Goal: Information Seeking & Learning: Understand process/instructions

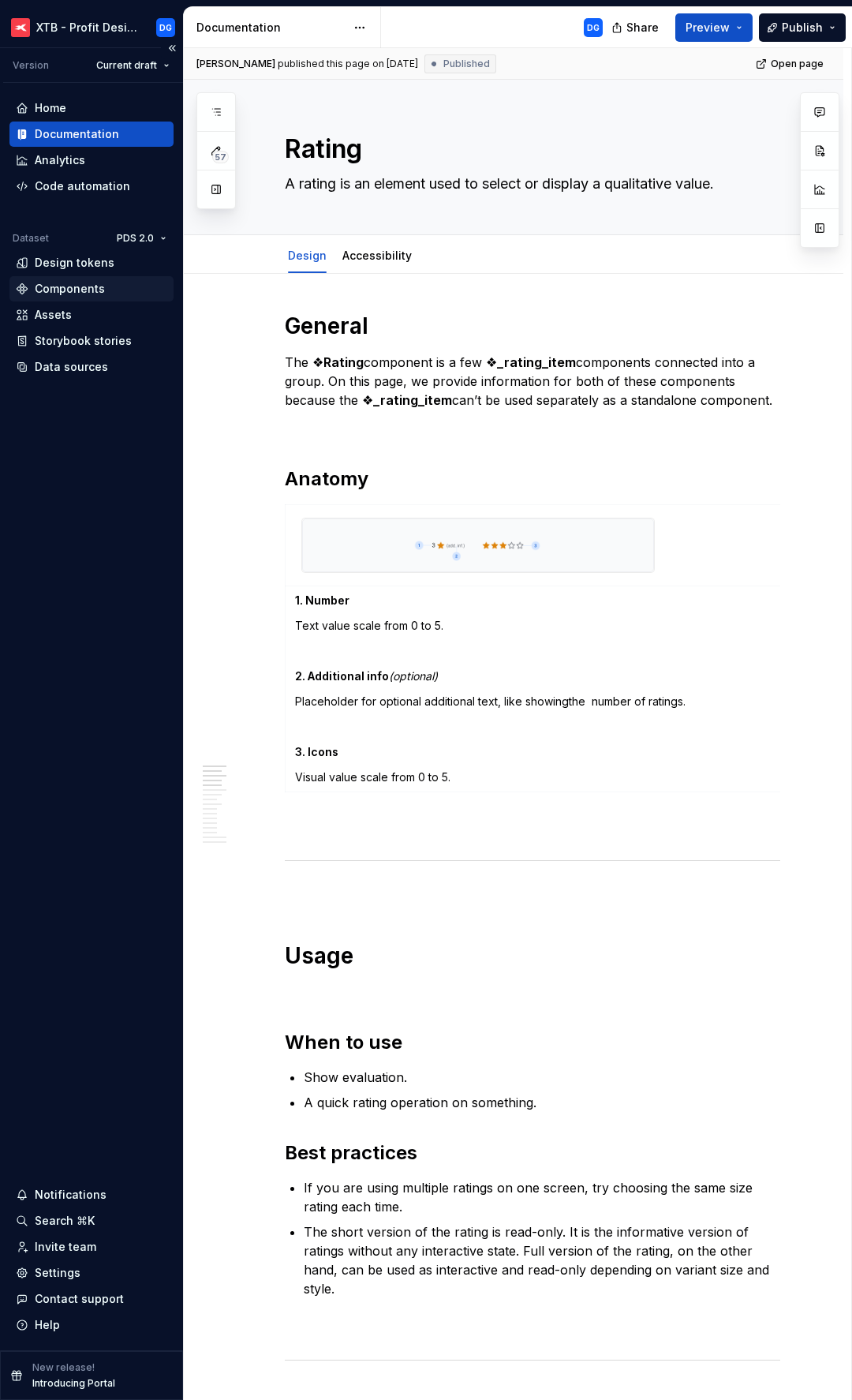
click at [84, 291] on div "Components" at bounding box center [70, 289] width 70 height 16
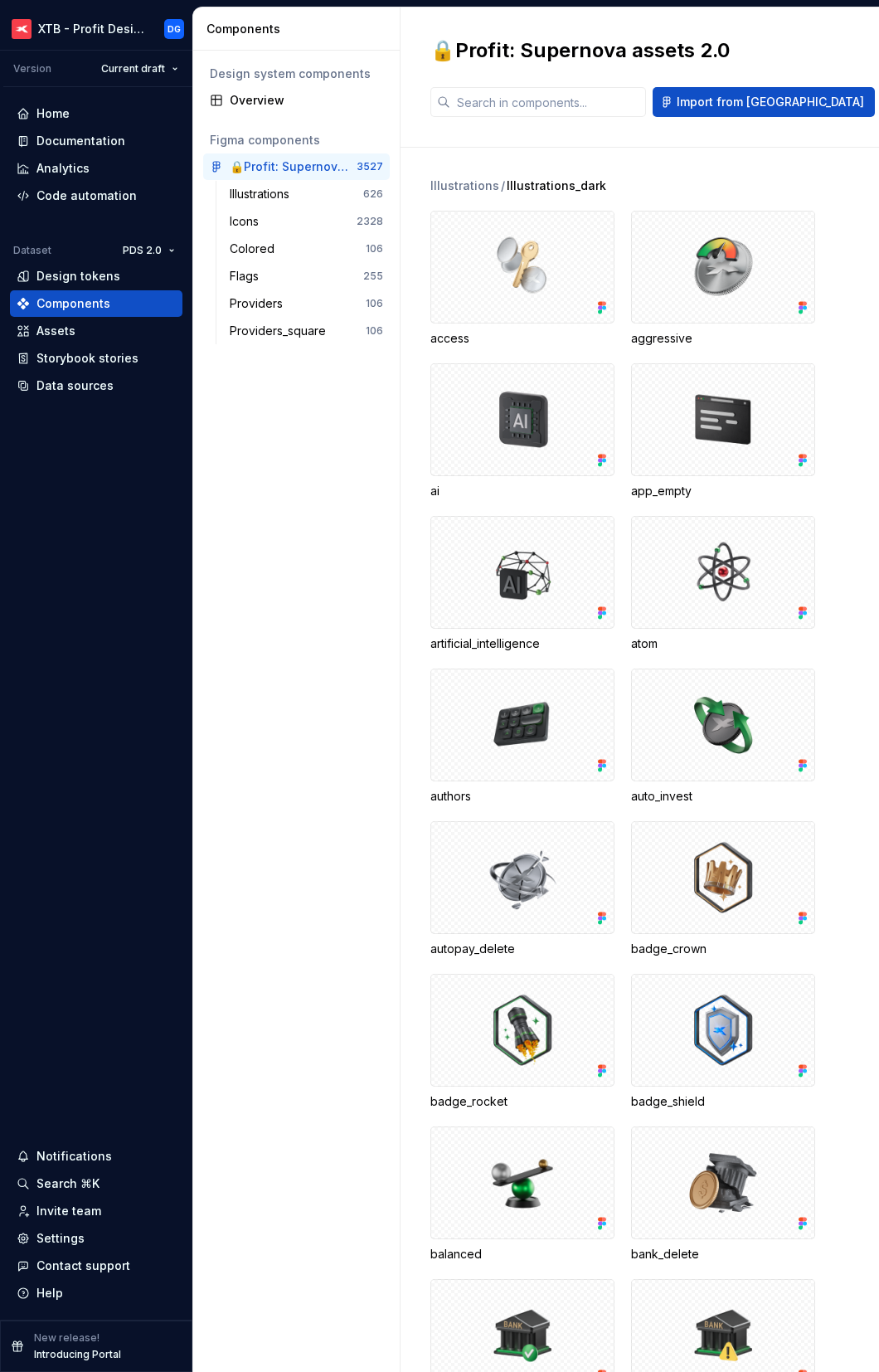
click at [837, 56] on div "🔒Profit: Supernova assets 2.0 Import from [GEOGRAPHIC_DATA]" at bounding box center [640, 77] width 419 height 79
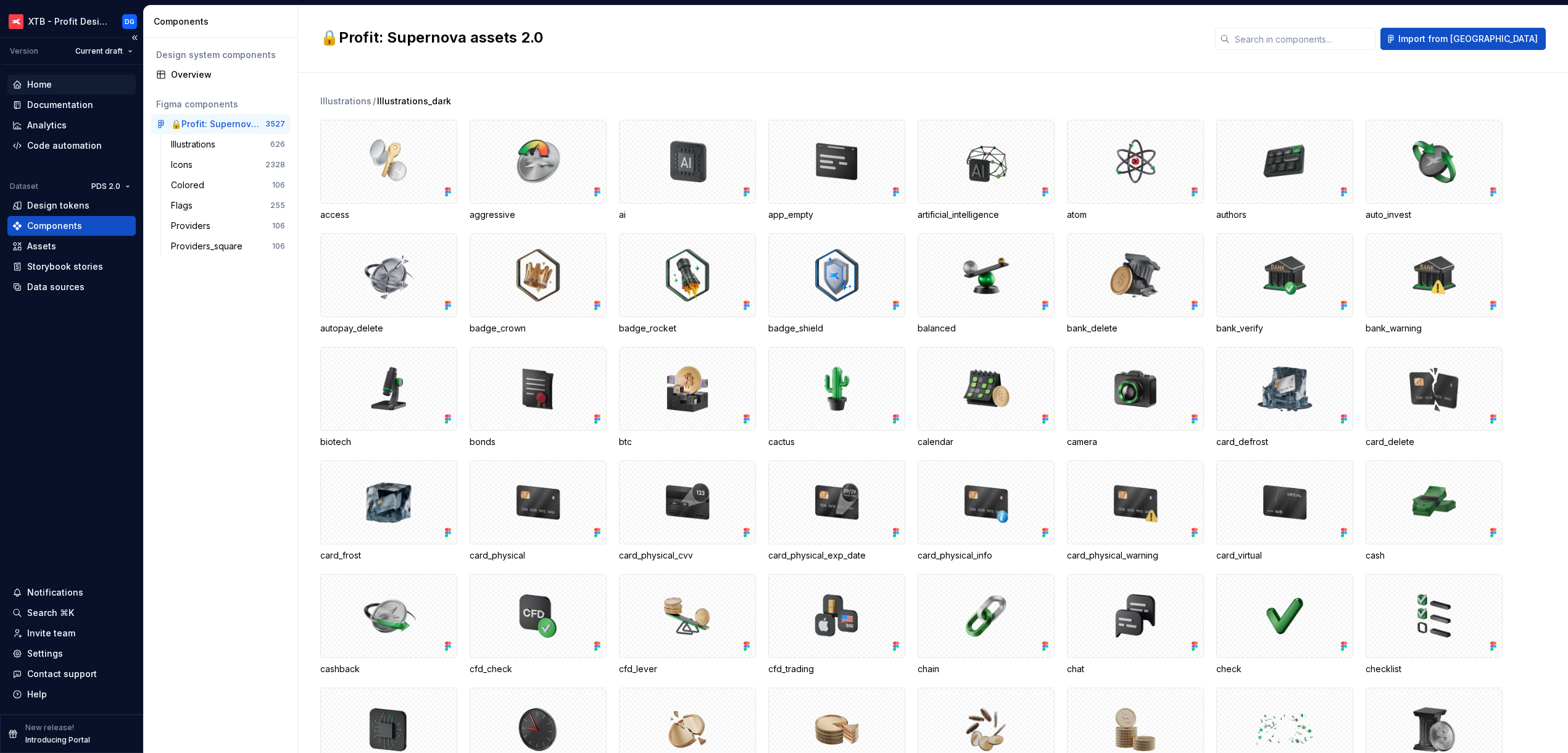
click at [47, 80] on div "Home" at bounding box center [40, 84] width 25 height 12
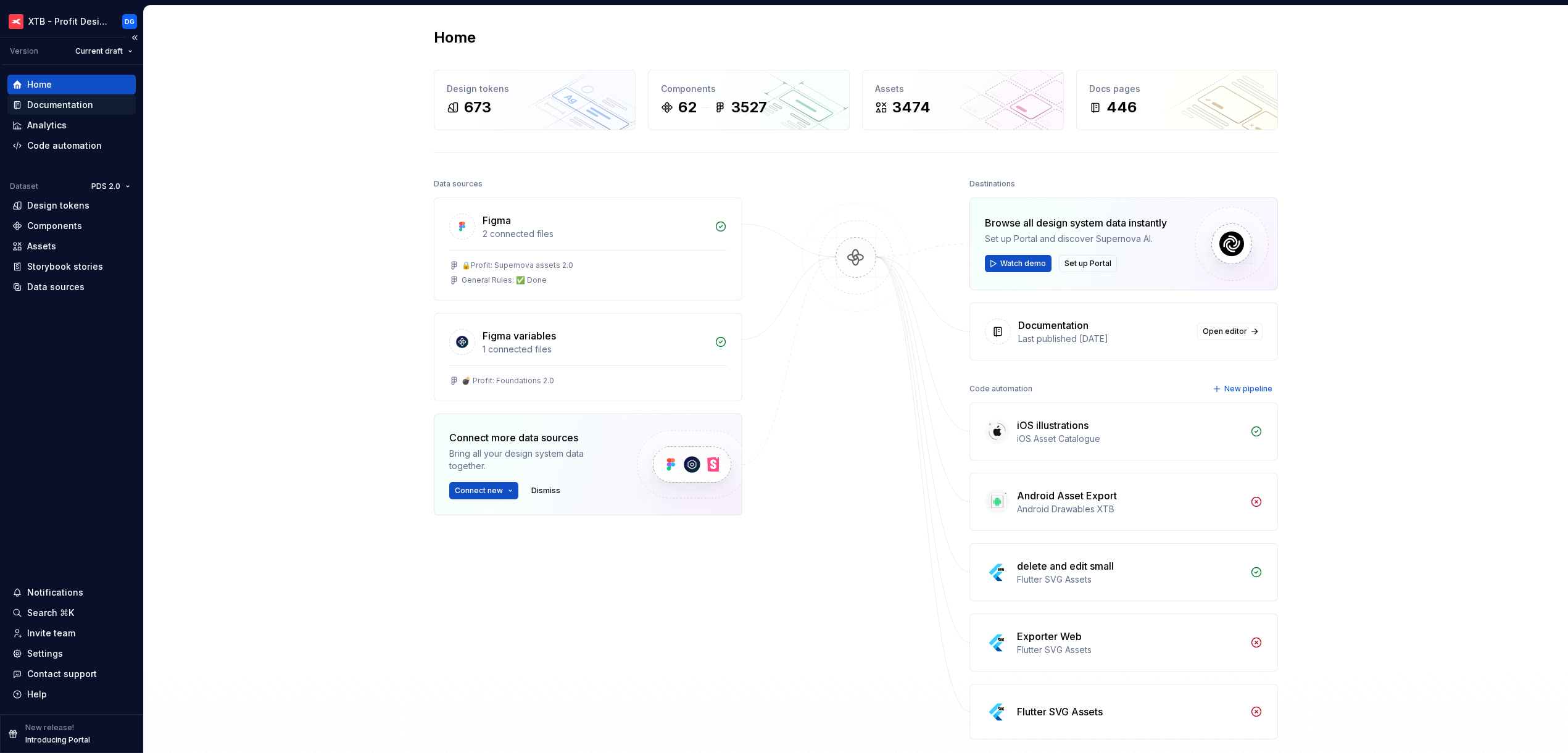
click at [68, 107] on div "Documentation" at bounding box center [60, 105] width 66 height 12
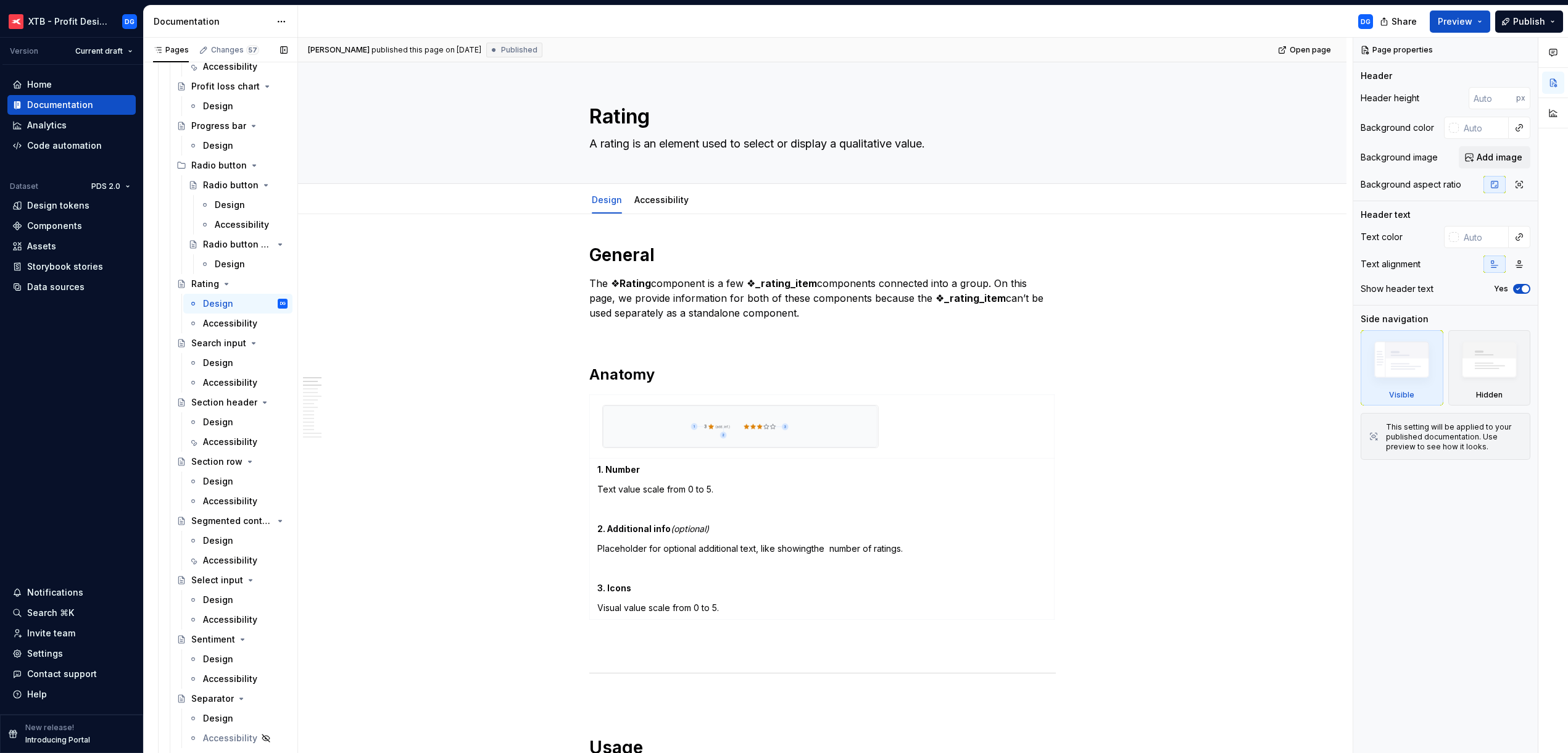
scroll to position [4258, 0]
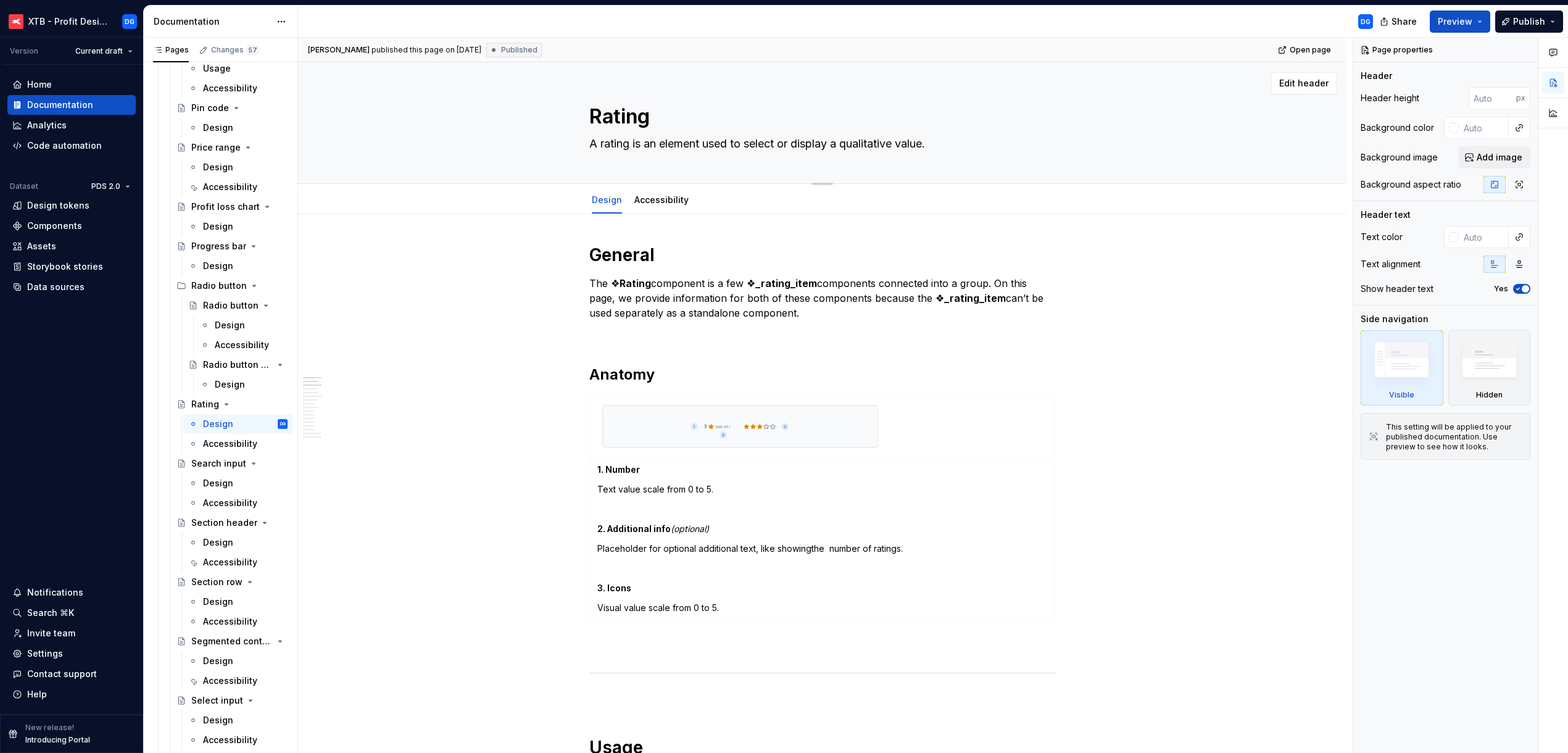
click at [211, 103] on div "Pin code" at bounding box center [210, 108] width 38 height 12
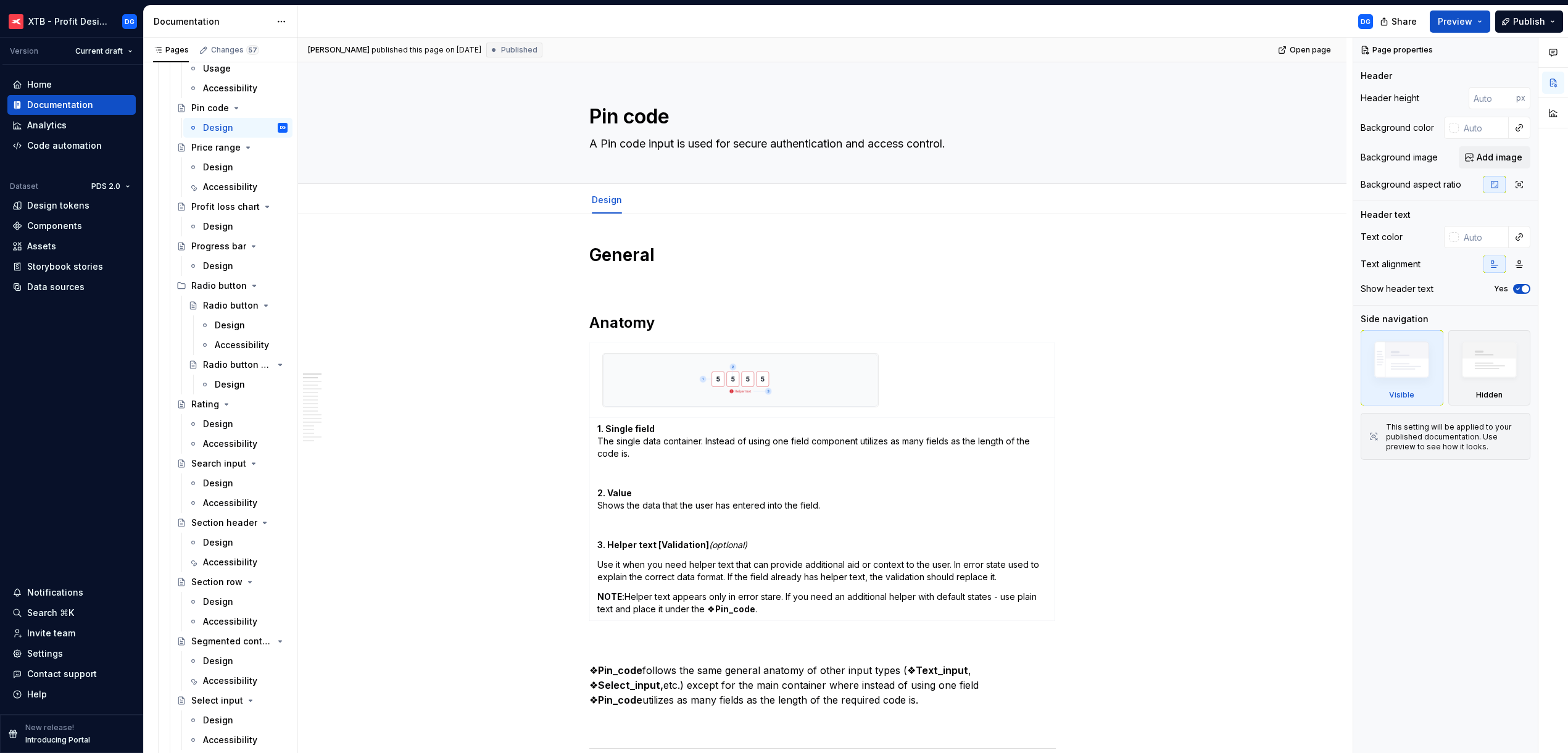
type textarea "*"
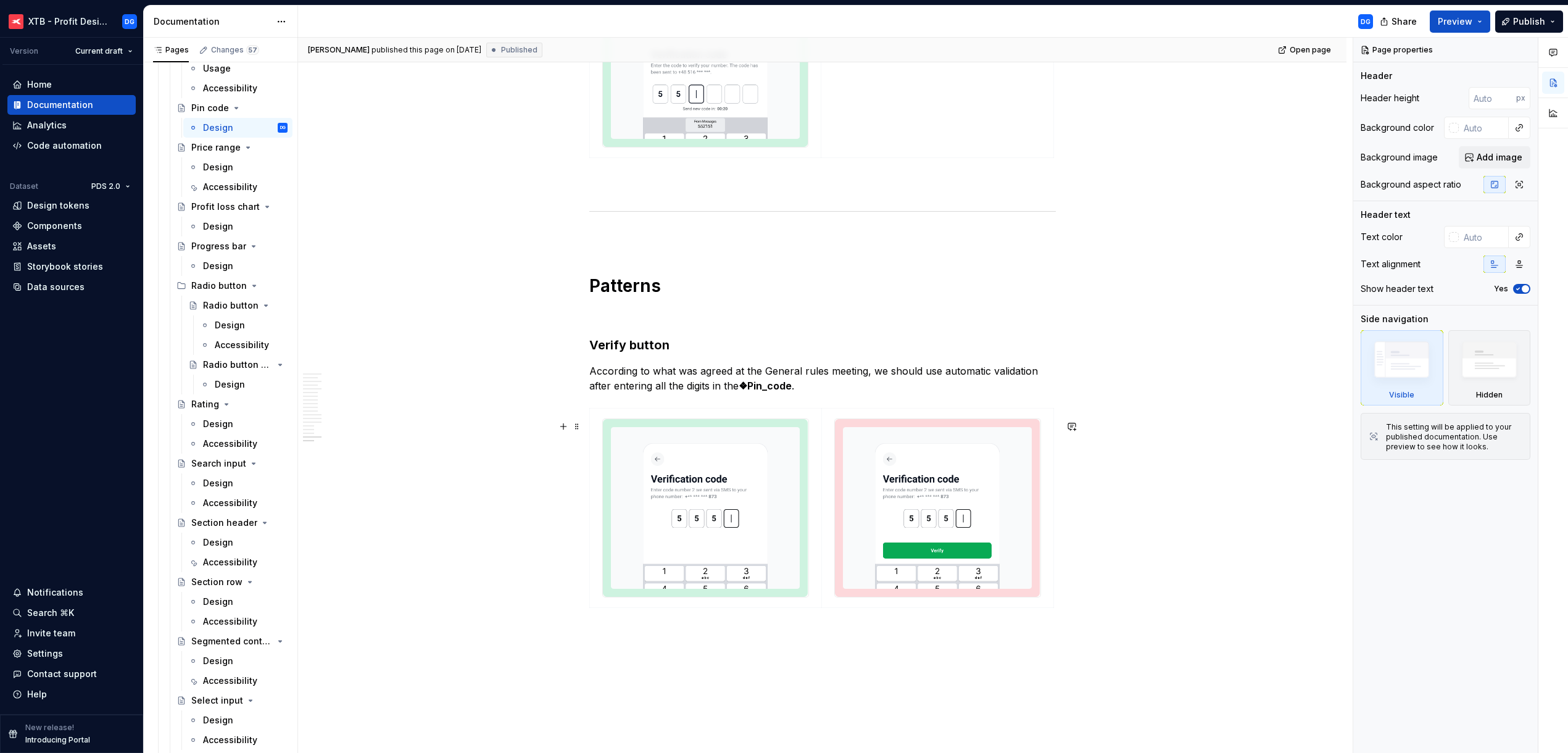
scroll to position [4449, 0]
